Goal: Obtain resource: Download file/media

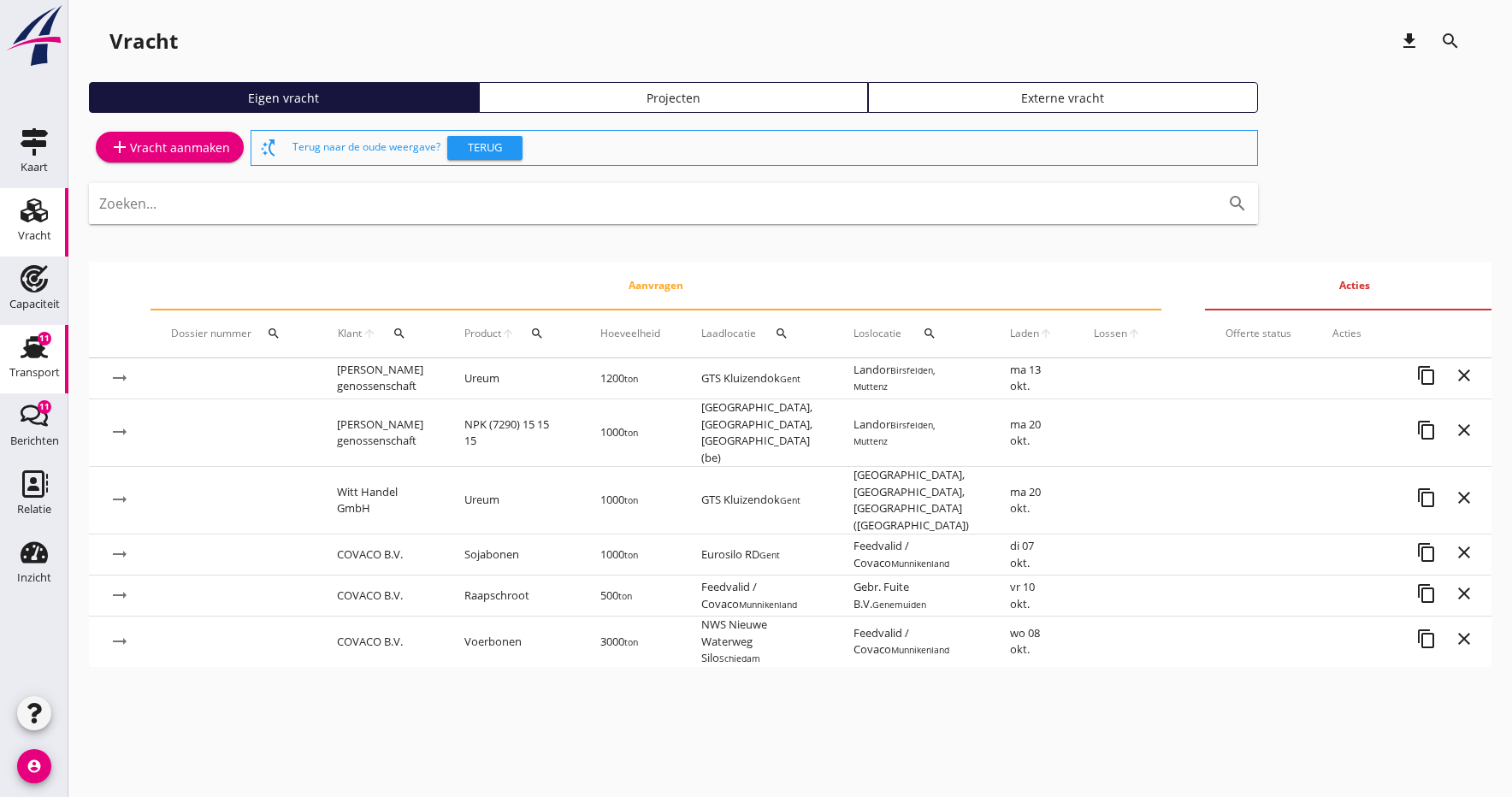
click at [31, 359] on icon "Transport" at bounding box center [34, 346] width 27 height 27
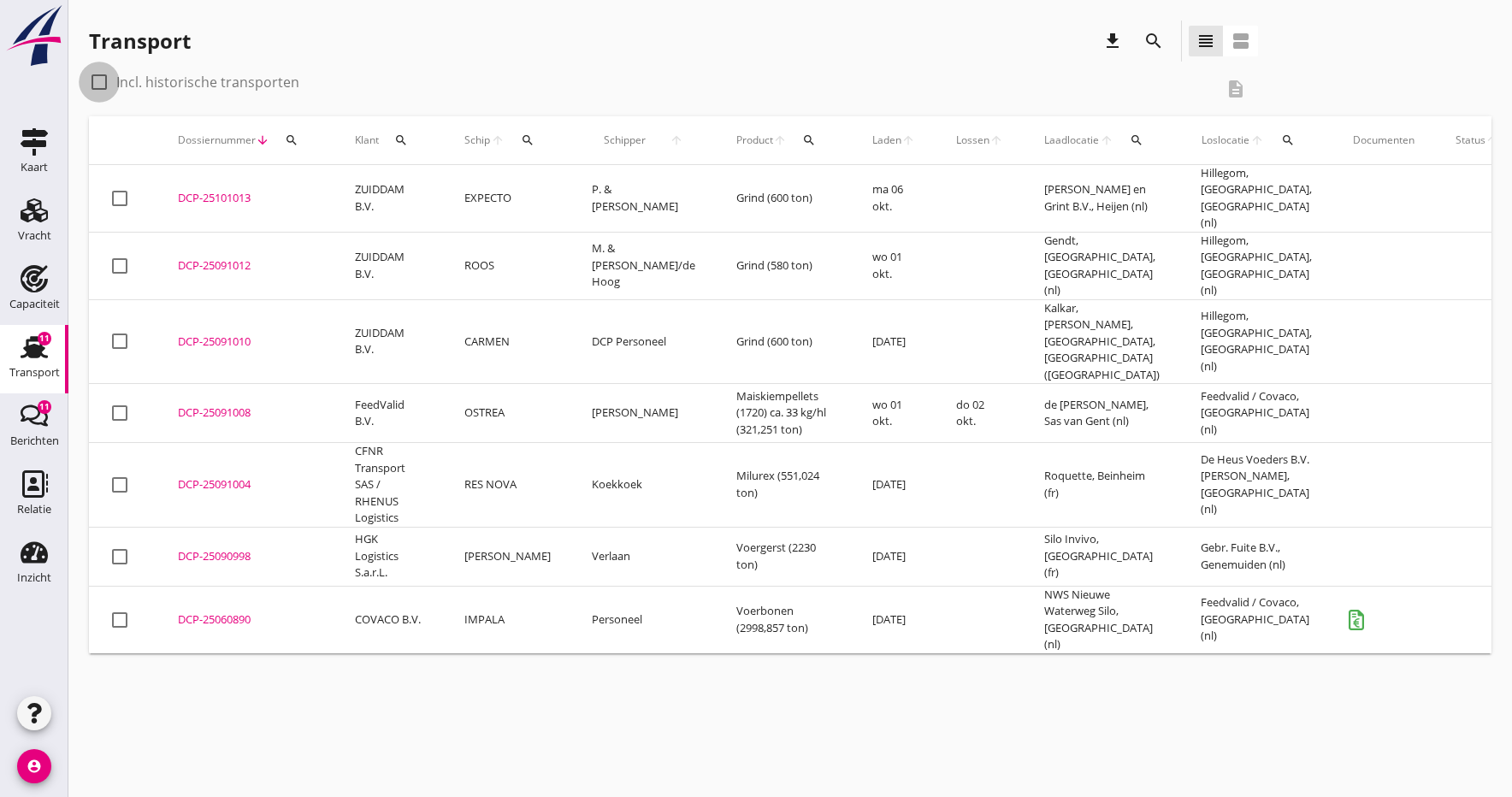
click at [98, 84] on div at bounding box center [98, 81] width 29 height 29
checkbox input "true"
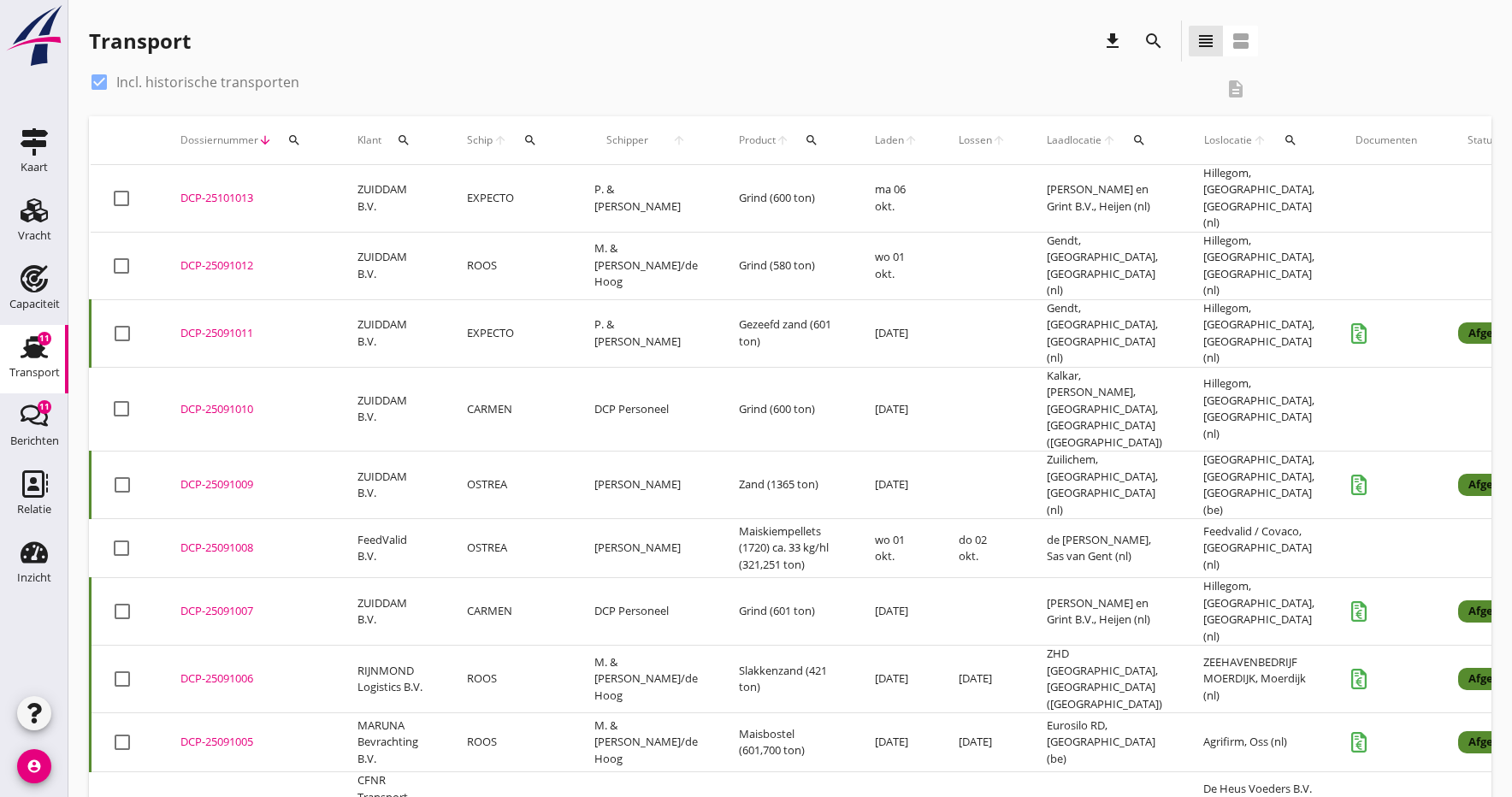
click at [1133, 138] on icon "search" at bounding box center [1139, 140] width 13 height 13
click at [1146, 191] on input "text" at bounding box center [1199, 189] width 178 height 27
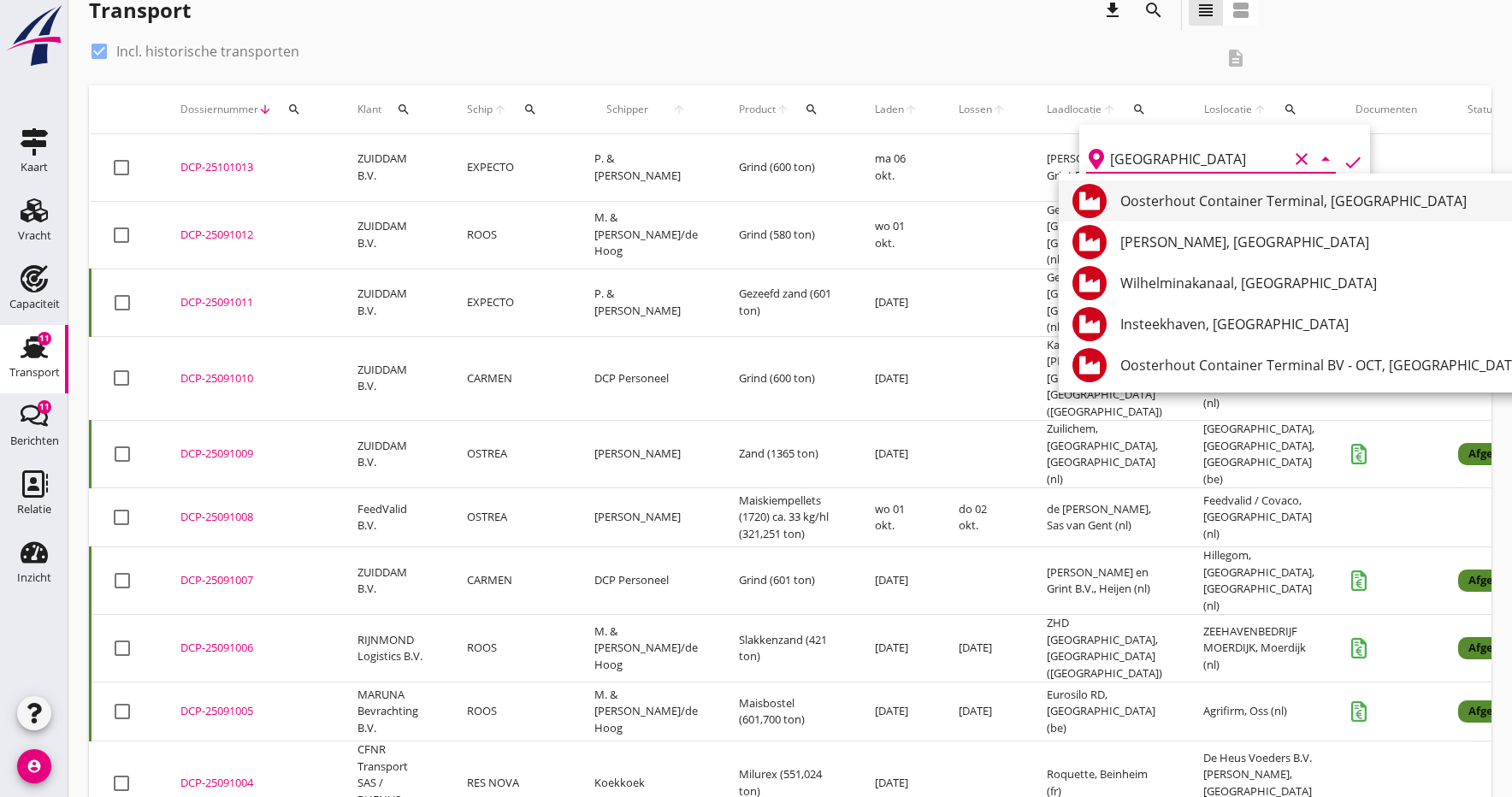
scroll to position [35, 0]
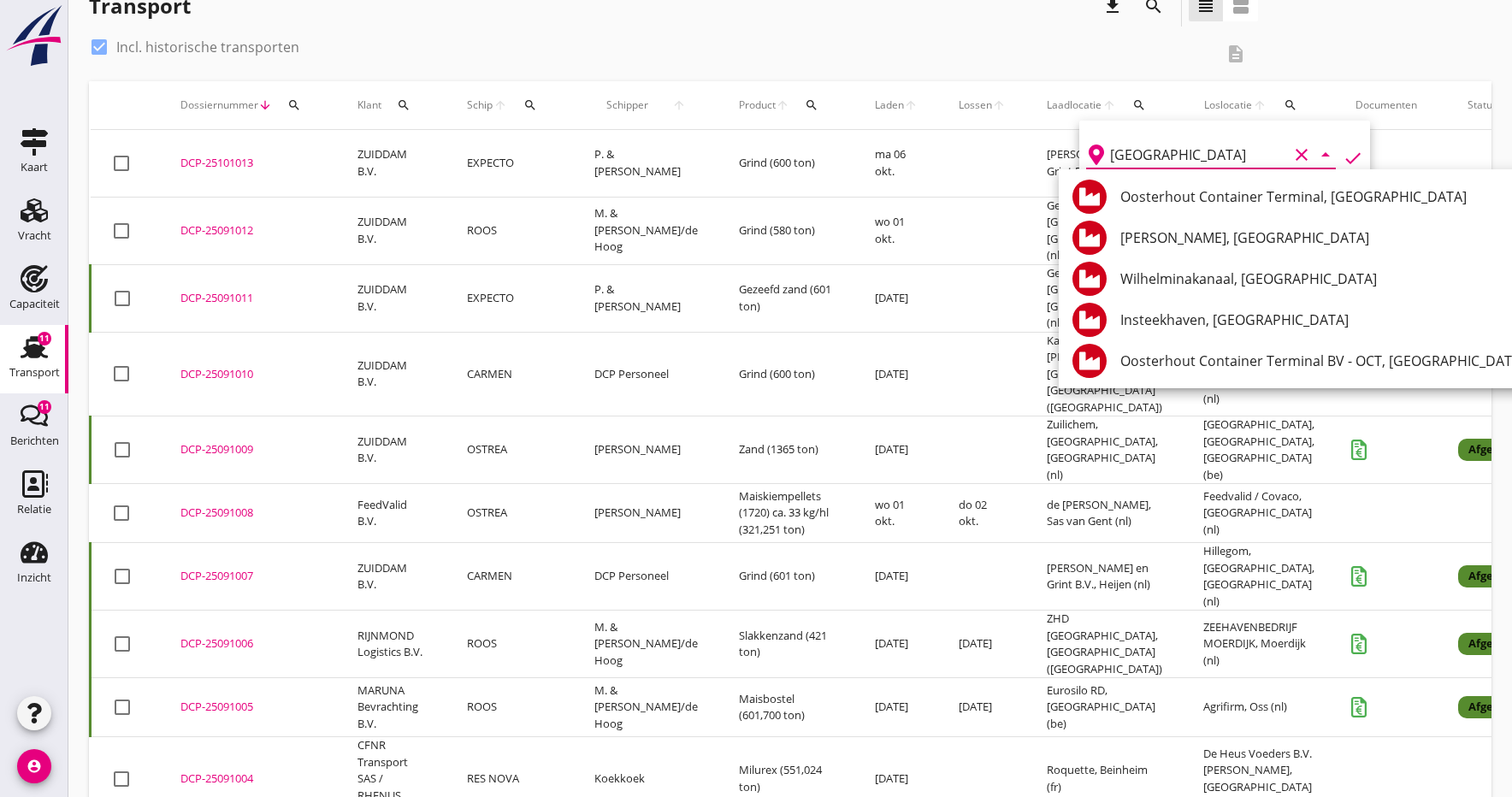
type input "[GEOGRAPHIC_DATA]"
click at [1348, 154] on icon "check" at bounding box center [1353, 158] width 21 height 21
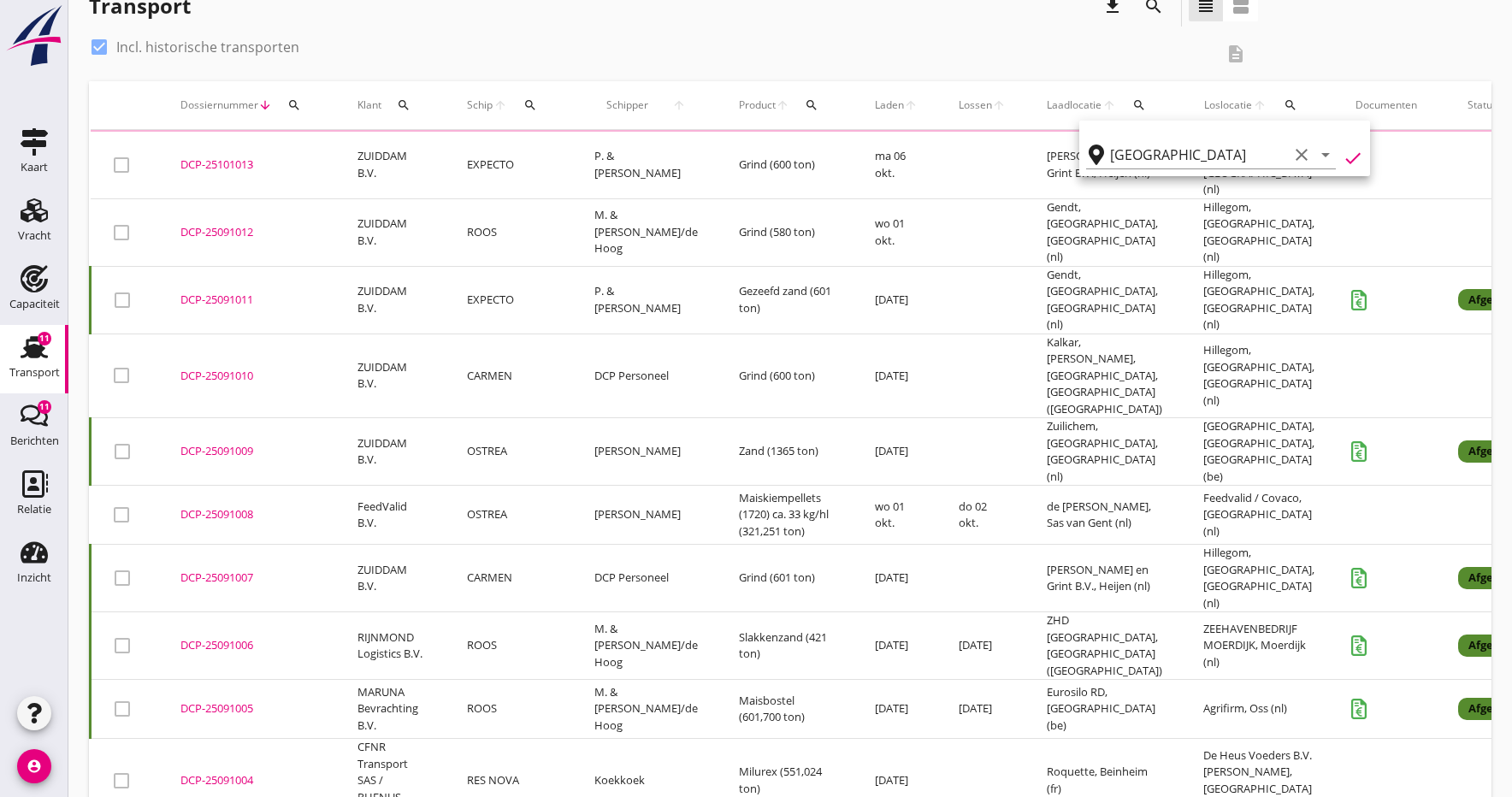
click at [1348, 154] on icon "check" at bounding box center [1353, 158] width 21 height 21
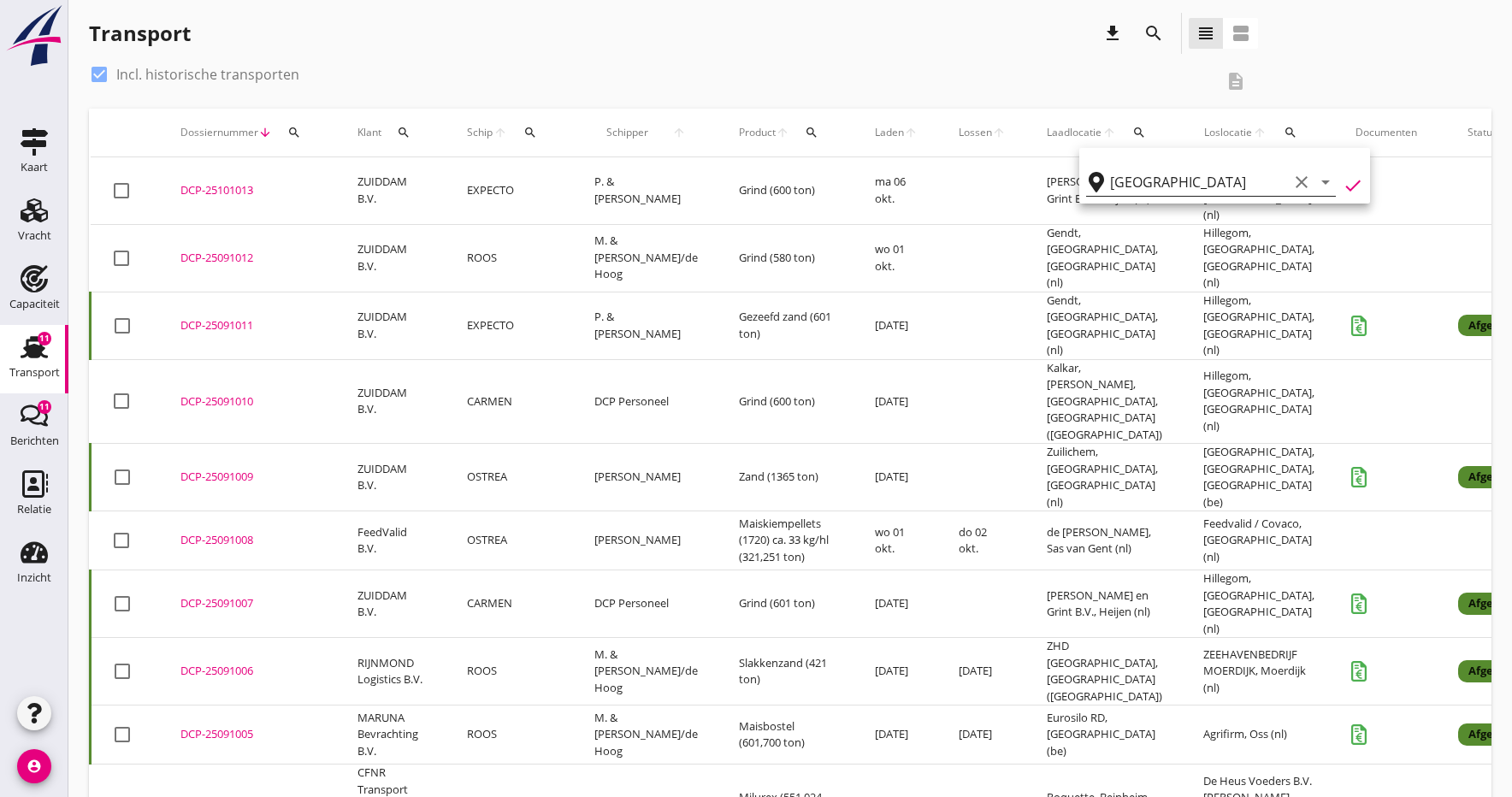
click at [1292, 181] on icon "clear" at bounding box center [1302, 183] width 21 height 21
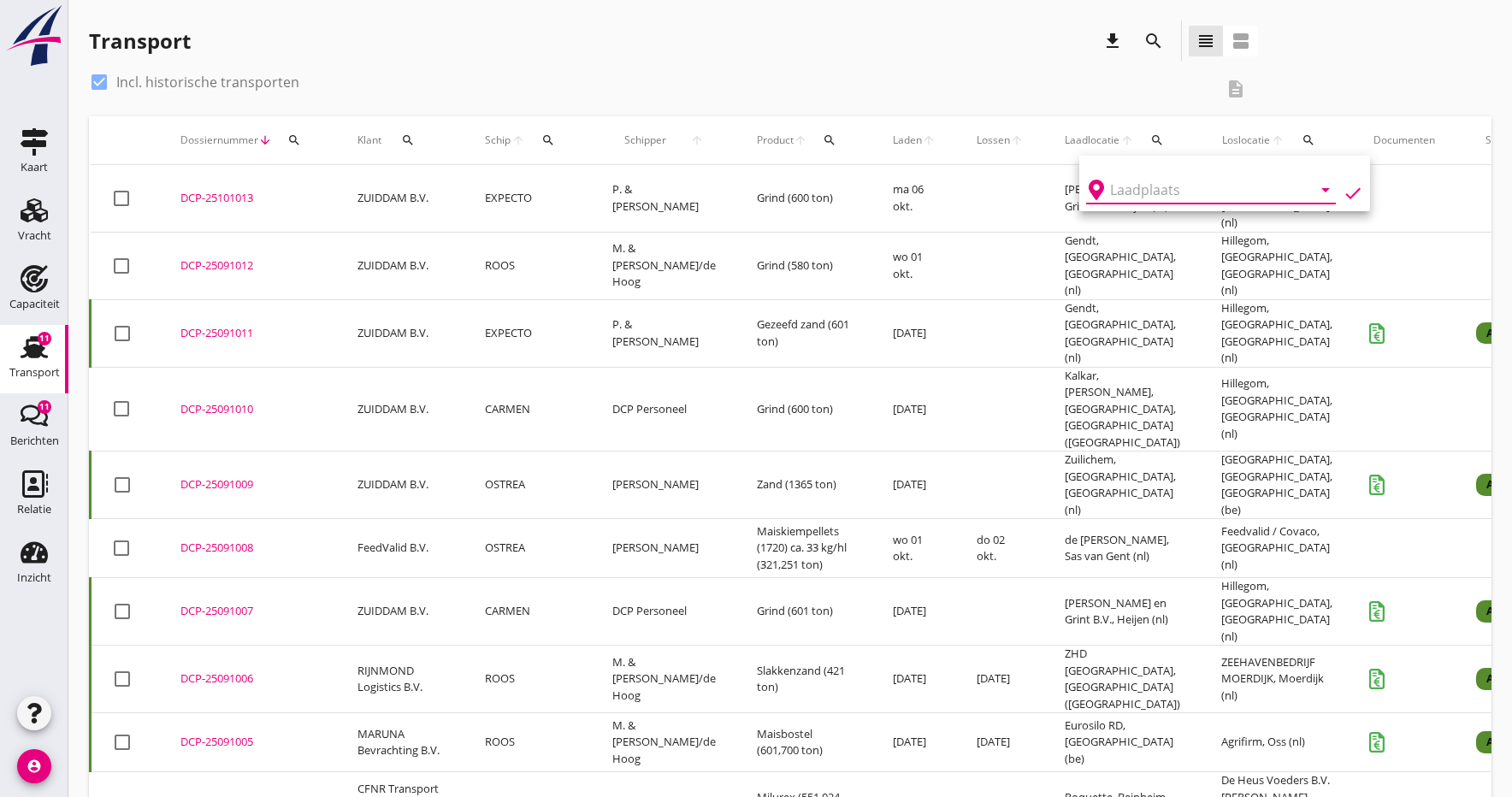
scroll to position [0, 0]
click at [861, 58] on div "Transport download search view_headline view_agenda" at bounding box center [674, 41] width 1169 height 41
click at [401, 138] on icon "search" at bounding box center [408, 140] width 13 height 13
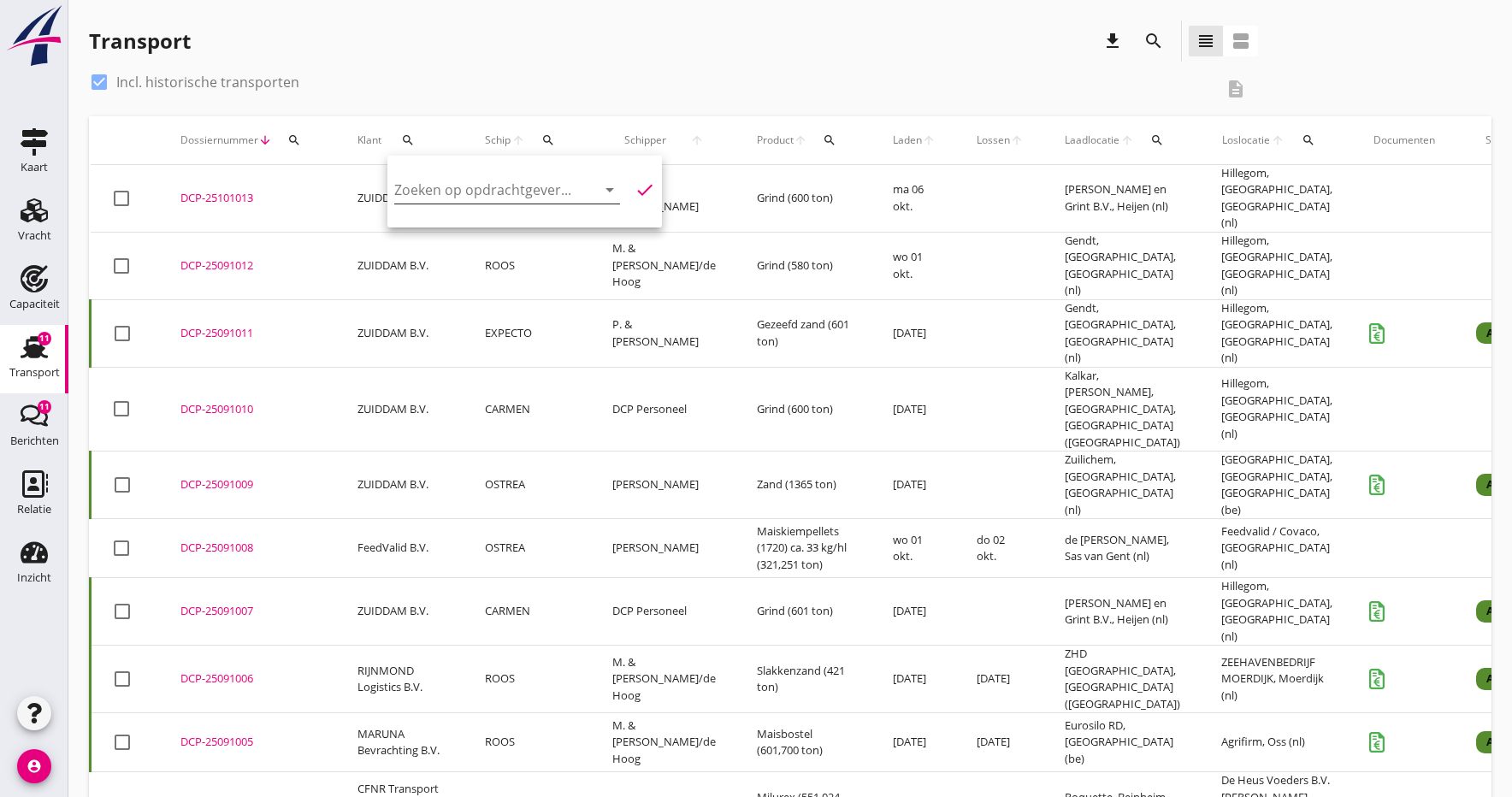
click at [435, 187] on input "Zoeken op opdrachtgever..." at bounding box center [483, 189] width 178 height 27
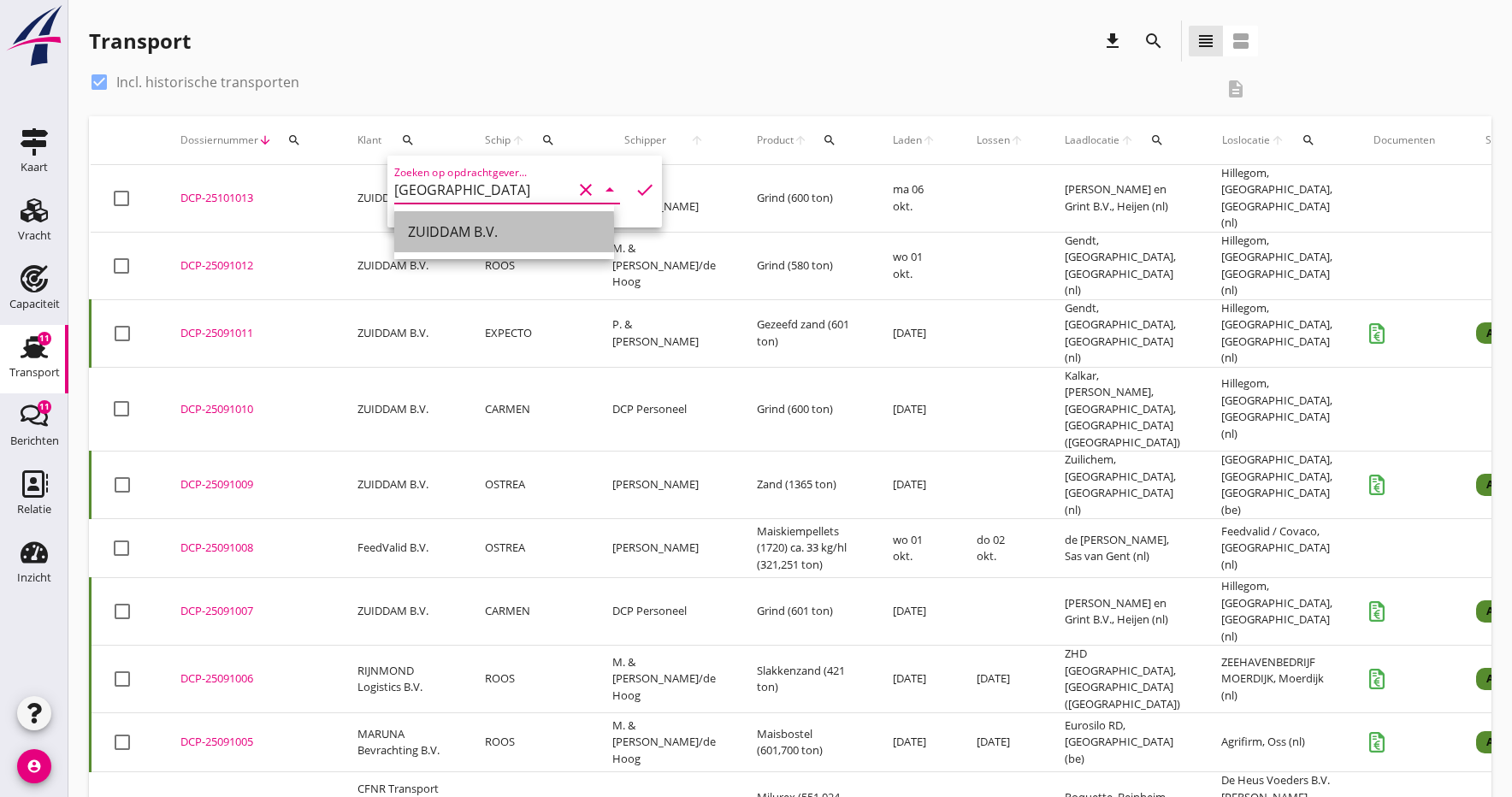
click at [443, 233] on div "ZUIDDAM B.V." at bounding box center [503, 232] width 192 height 21
type input "ZUIDDAM B.V."
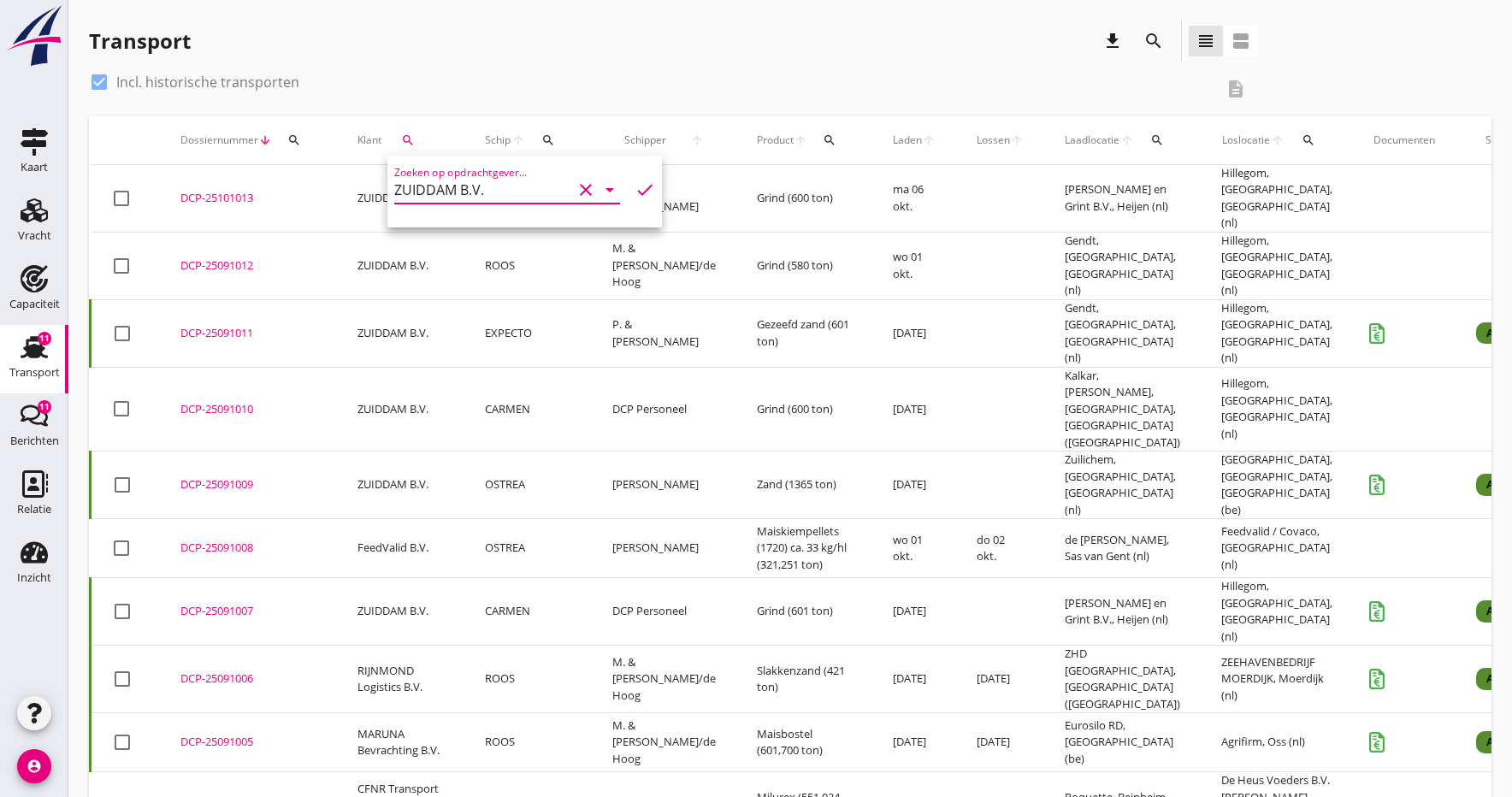
click at [642, 185] on icon "check" at bounding box center [645, 190] width 21 height 21
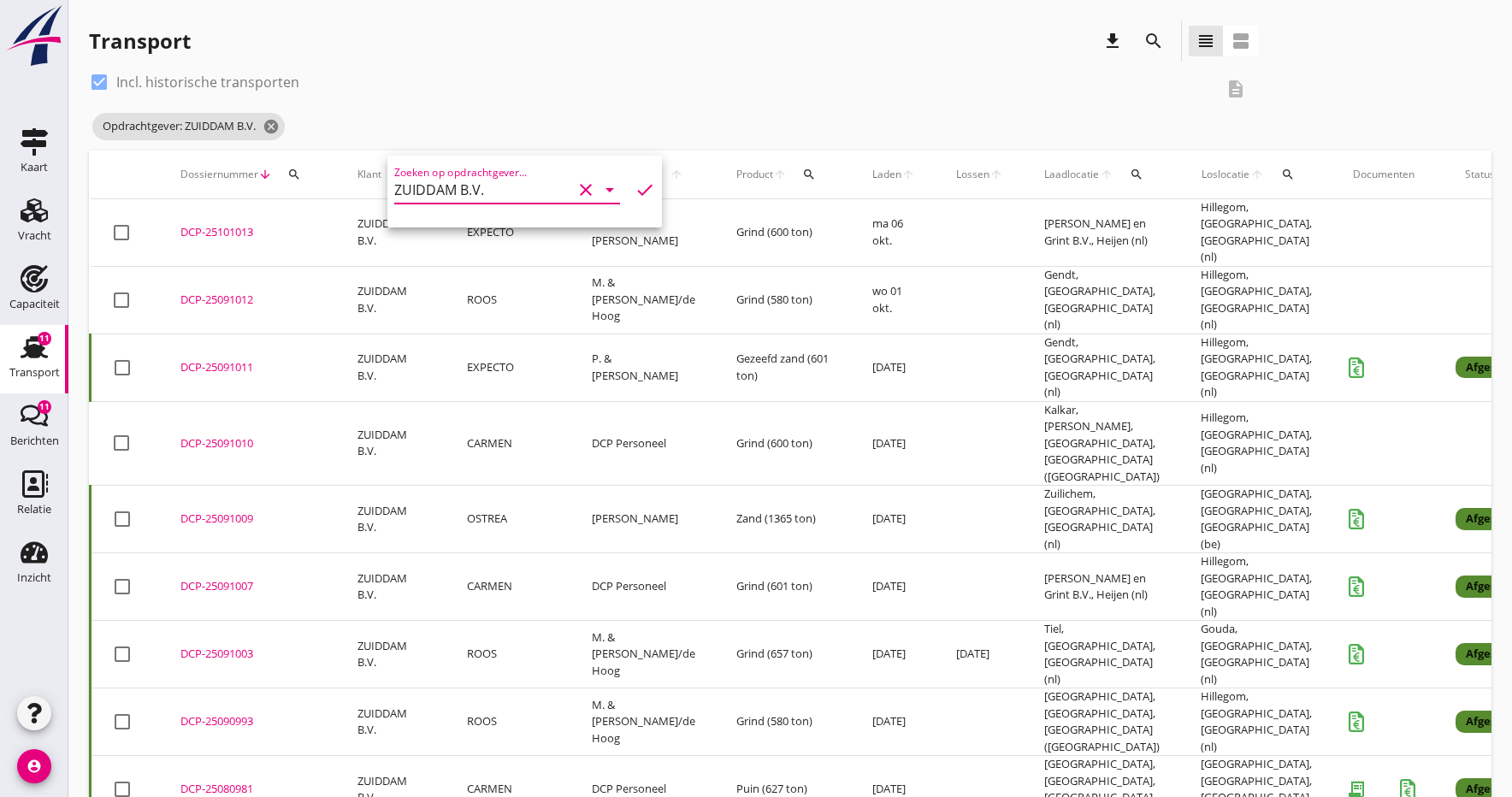
click at [575, 57] on div "Transport download search view_headline view_agenda" at bounding box center [674, 41] width 1169 height 41
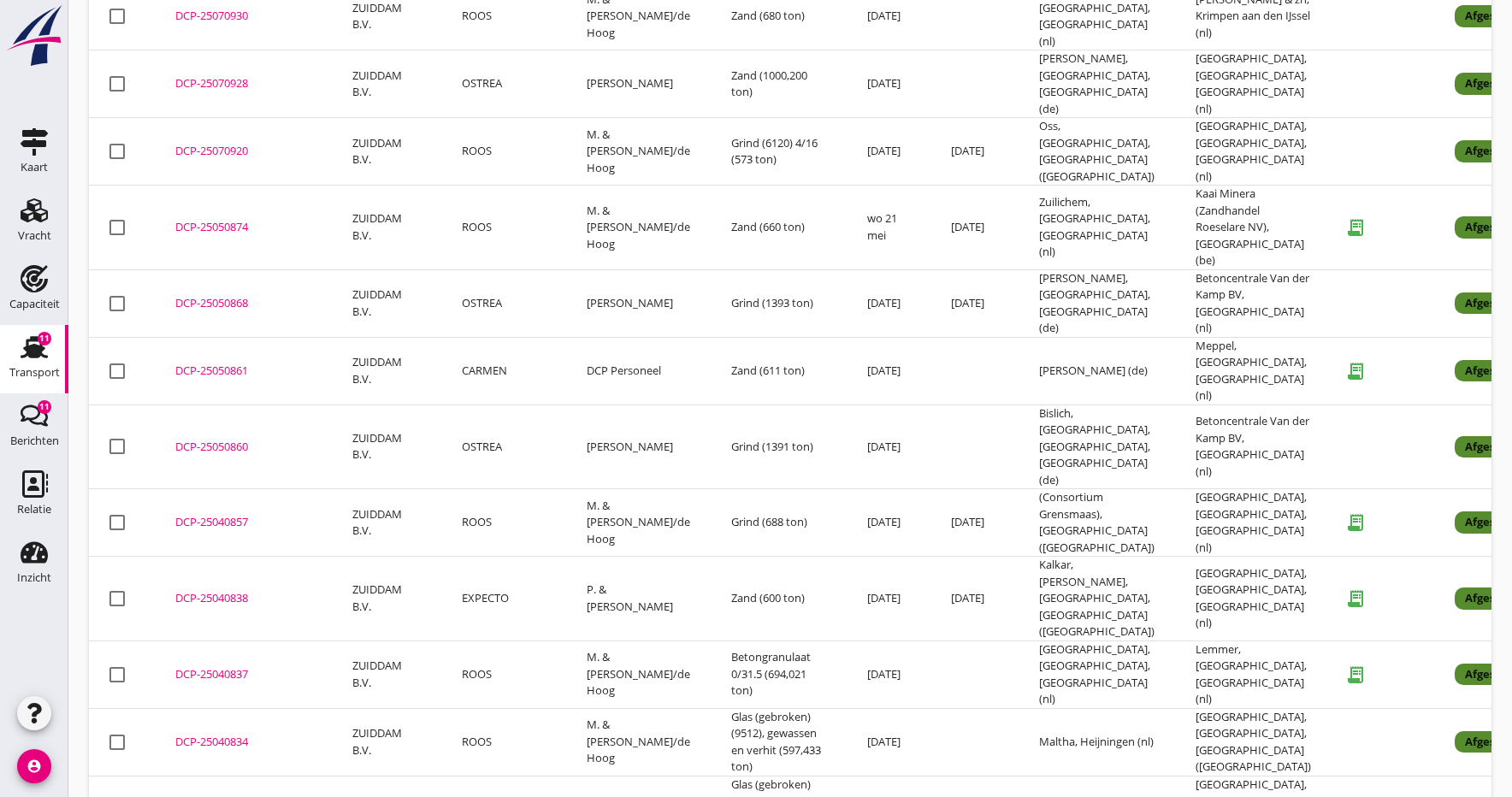
scroll to position [1060, 0]
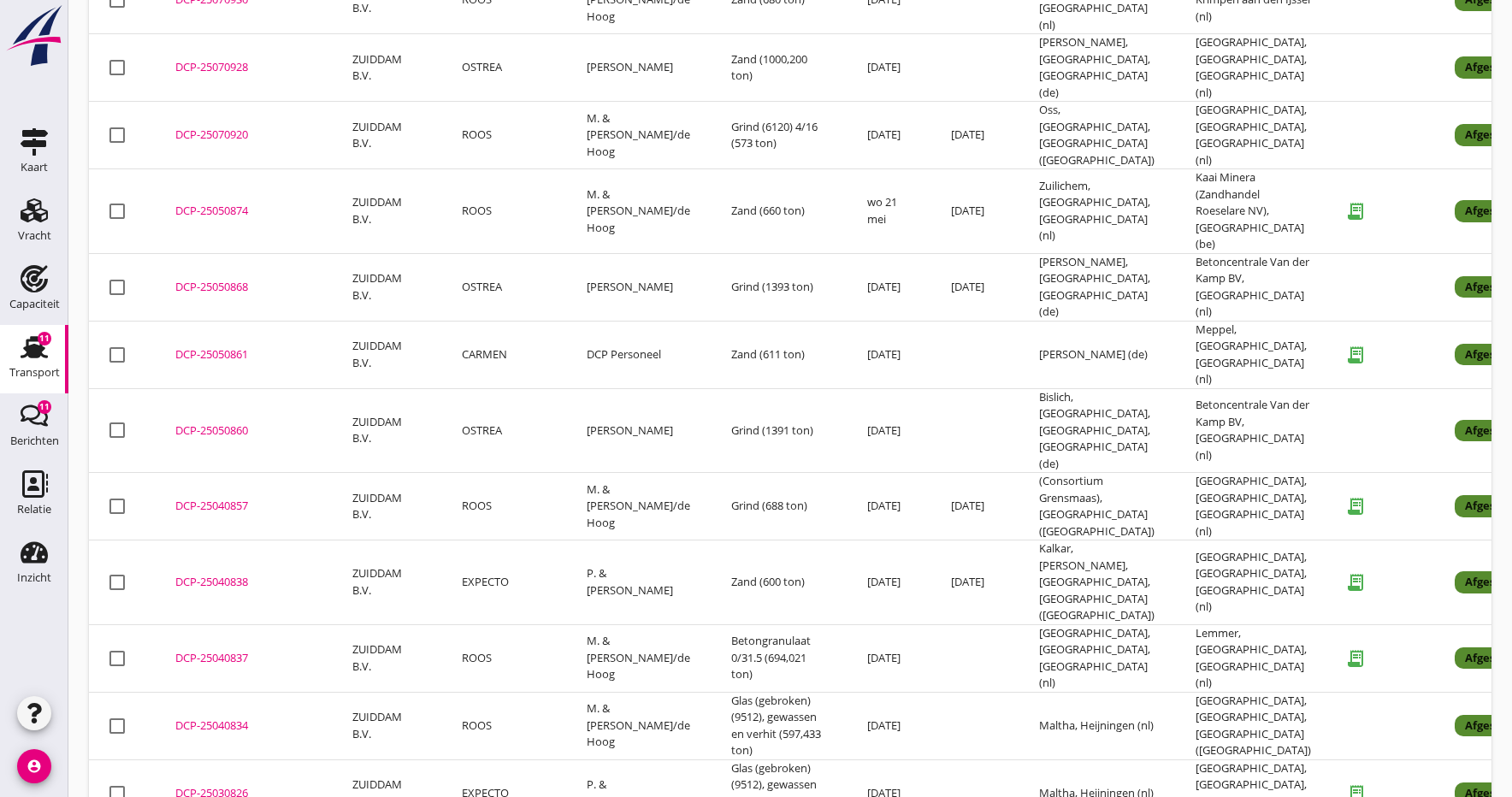
click at [244, 650] on div "DCP-25040837" at bounding box center [243, 659] width 136 height 17
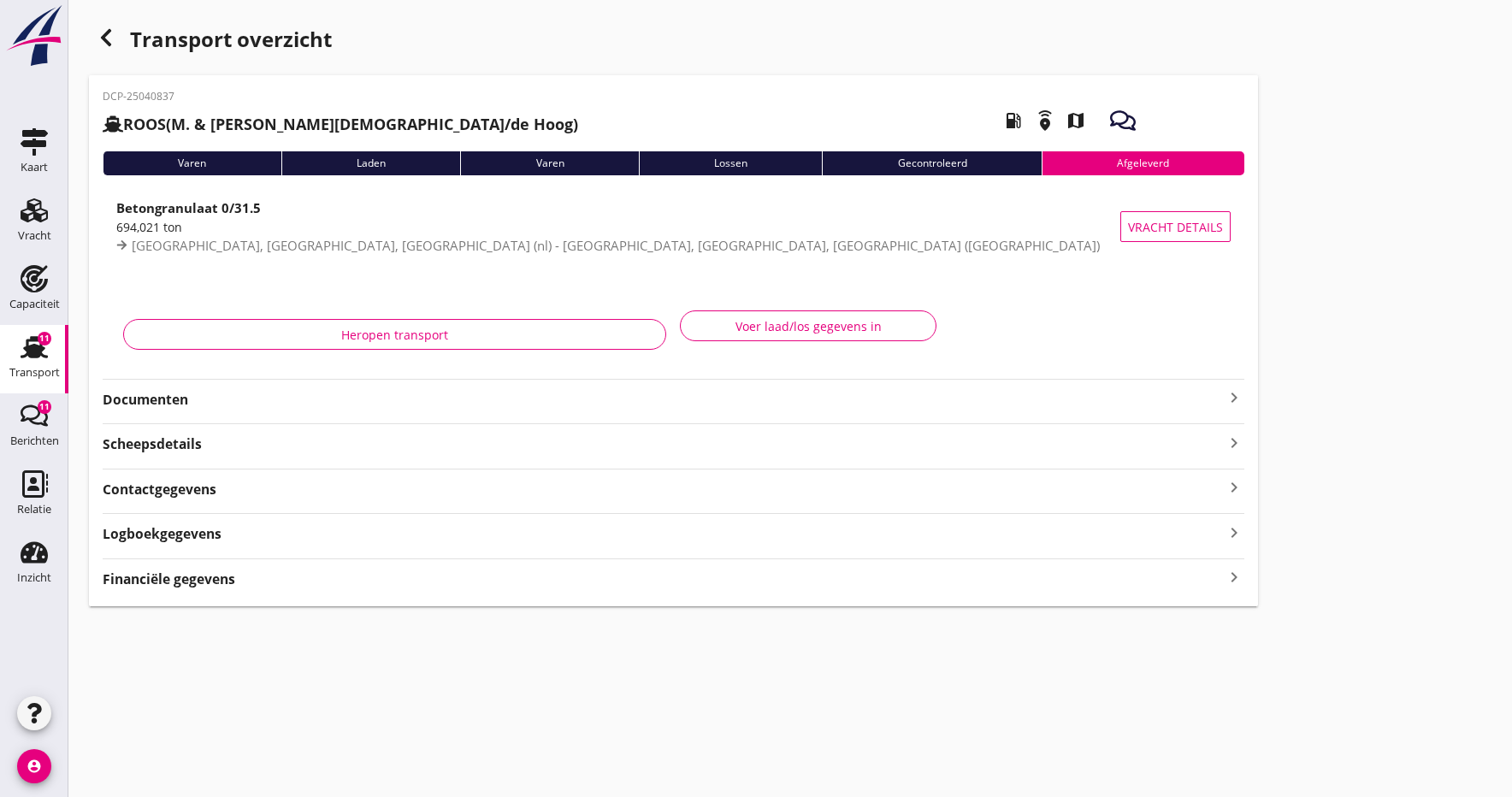
click at [211, 406] on strong "Documenten" at bounding box center [662, 399] width 1121 height 20
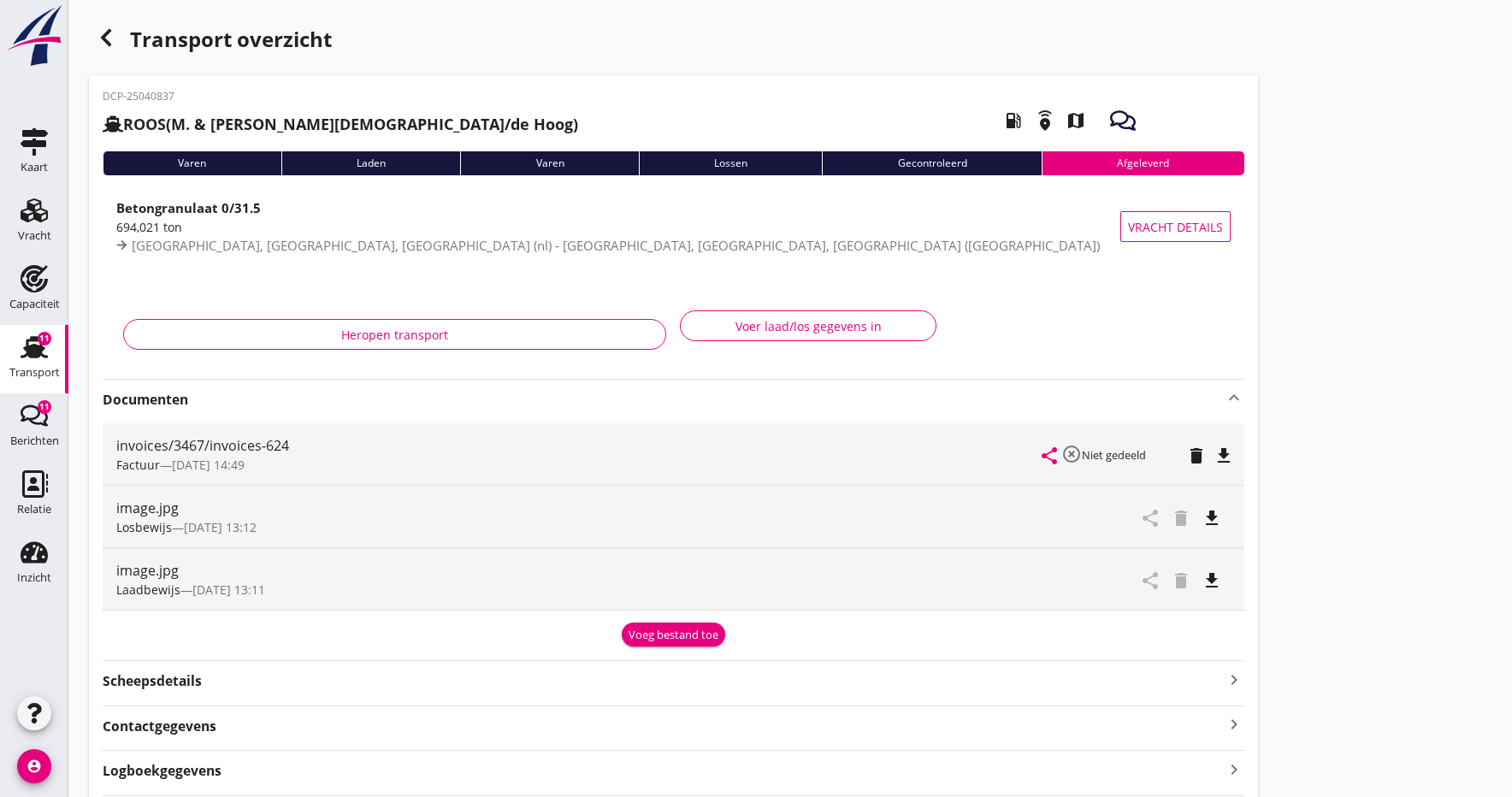
click at [1220, 449] on icon "file_download" at bounding box center [1224, 456] width 21 height 21
click at [1220, 449] on icon "open_in_browser" at bounding box center [1224, 456] width 21 height 21
